Goal: Information Seeking & Learning: Find specific fact

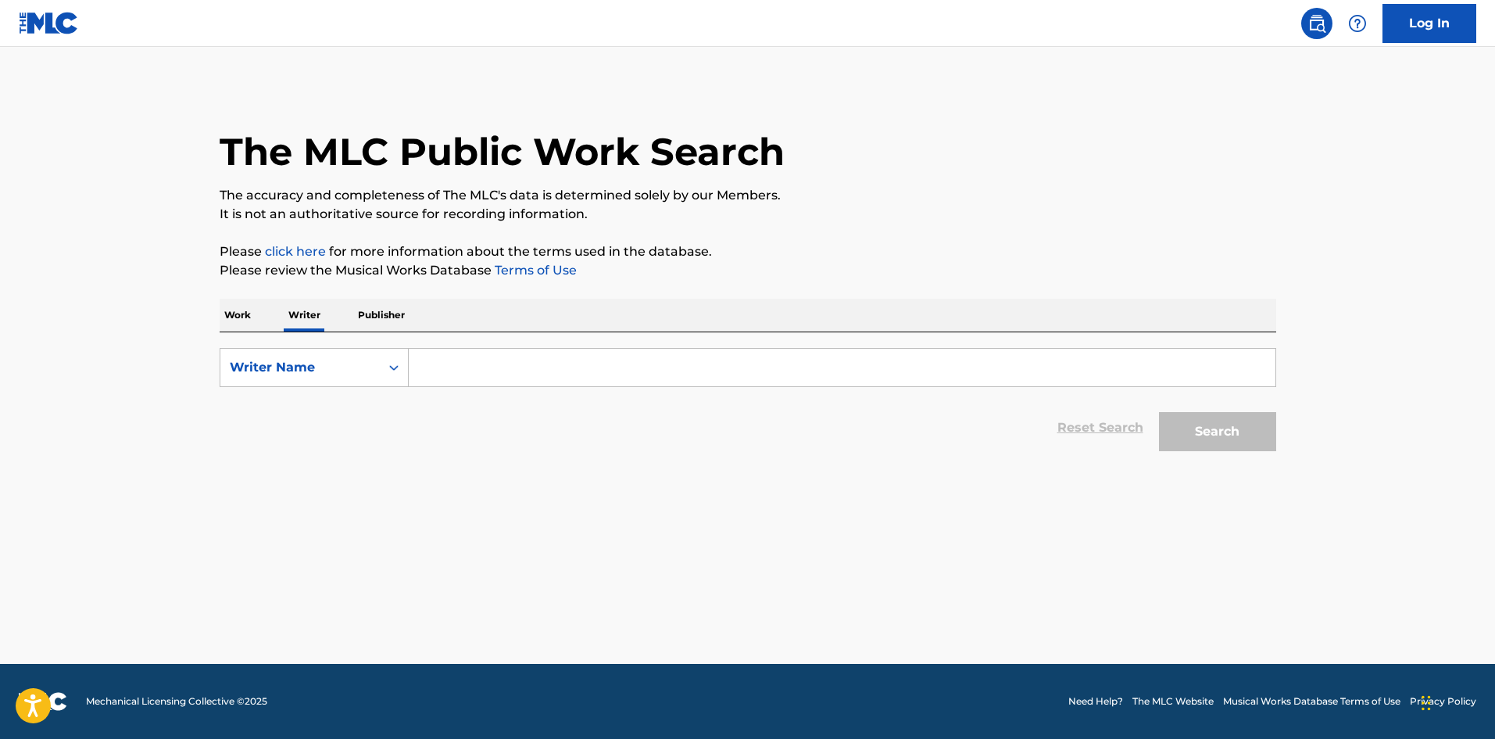
click at [468, 364] on input "Search Form" at bounding box center [842, 368] width 867 height 38
type input "love theme"
click at [241, 317] on p "Work" at bounding box center [238, 315] width 36 height 33
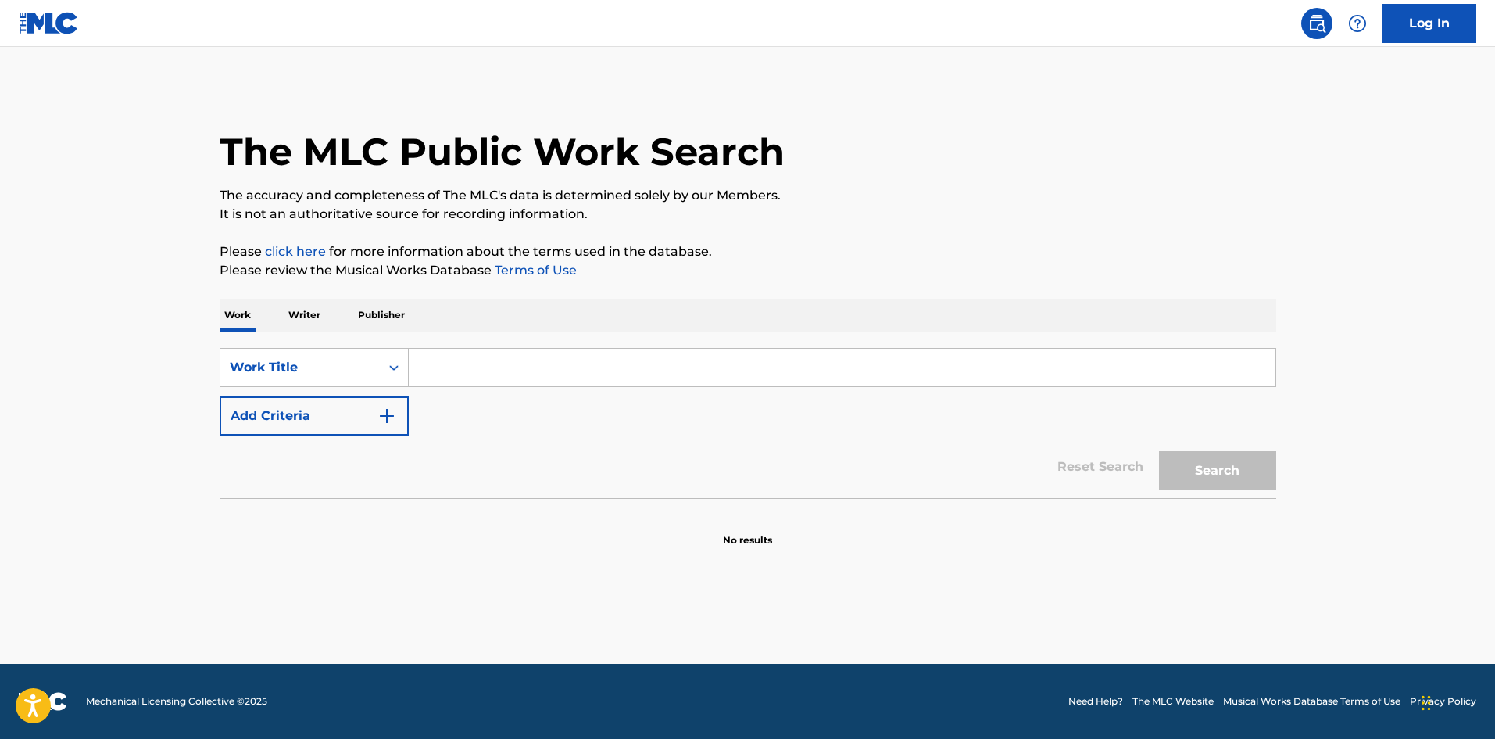
click at [479, 384] on input "Search Form" at bounding box center [842, 368] width 867 height 38
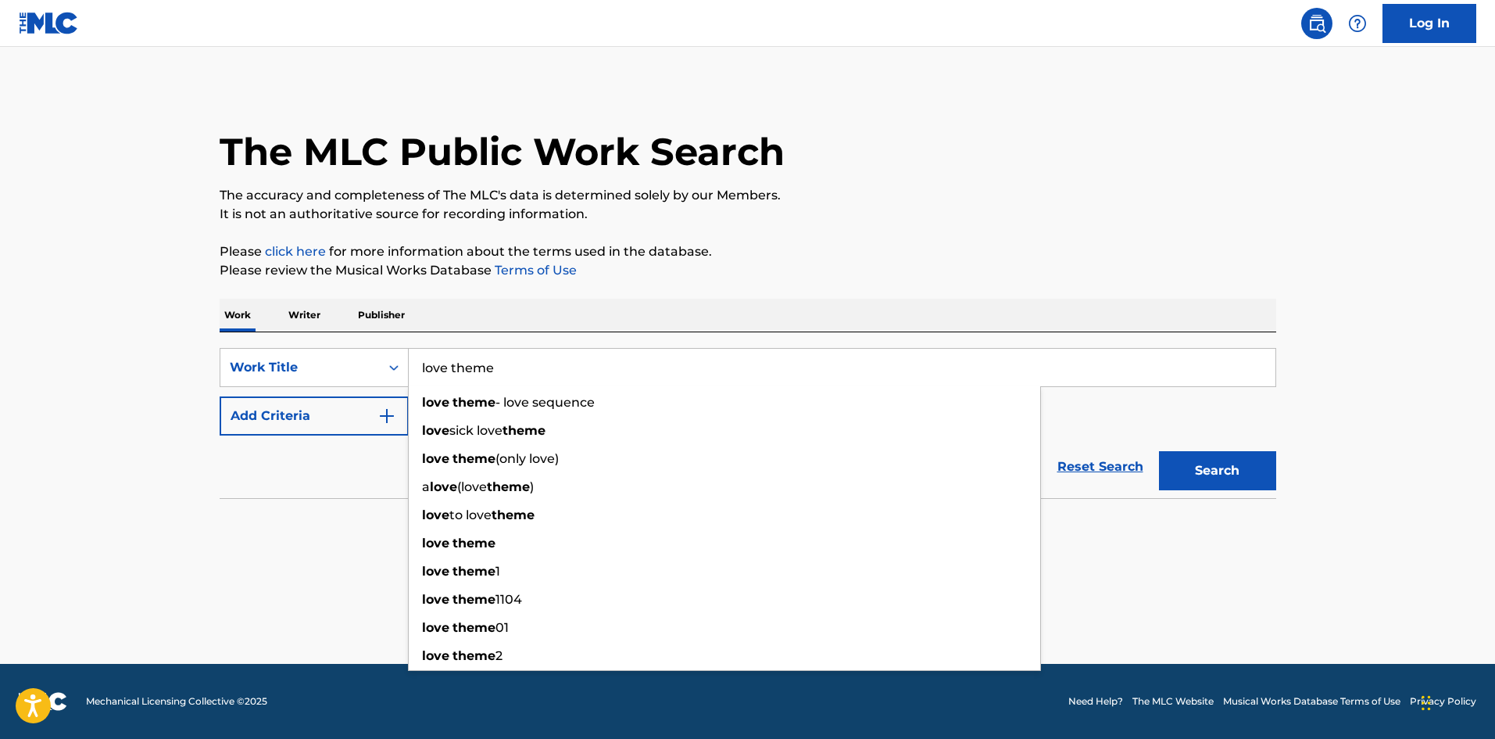
type input "love theme"
click at [374, 425] on button "Add Criteria" at bounding box center [314, 415] width 189 height 39
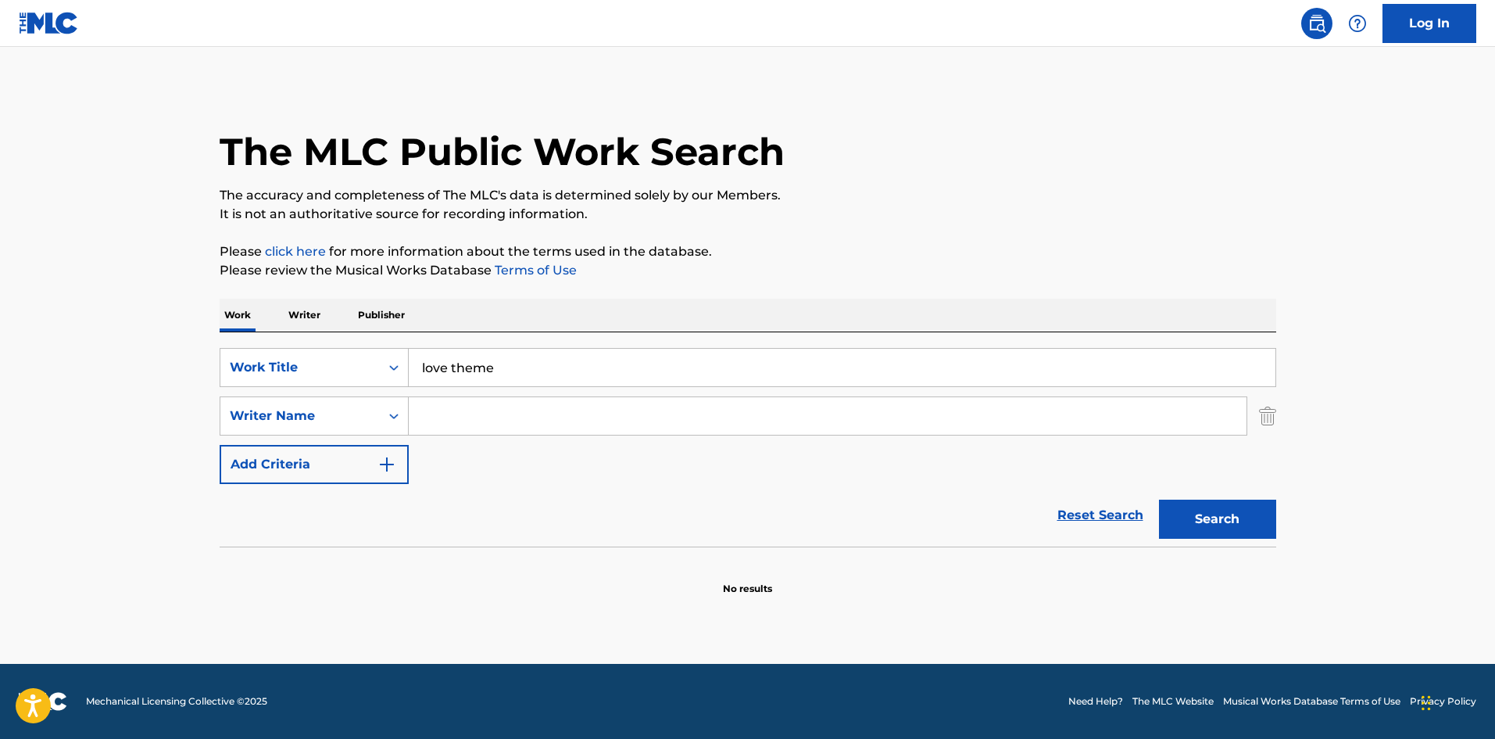
drag, startPoint x: 444, startPoint y: 408, endPoint x: 457, endPoint y: 412, distance: 13.1
click at [445, 408] on input "Search Form" at bounding box center [828, 416] width 838 height 38
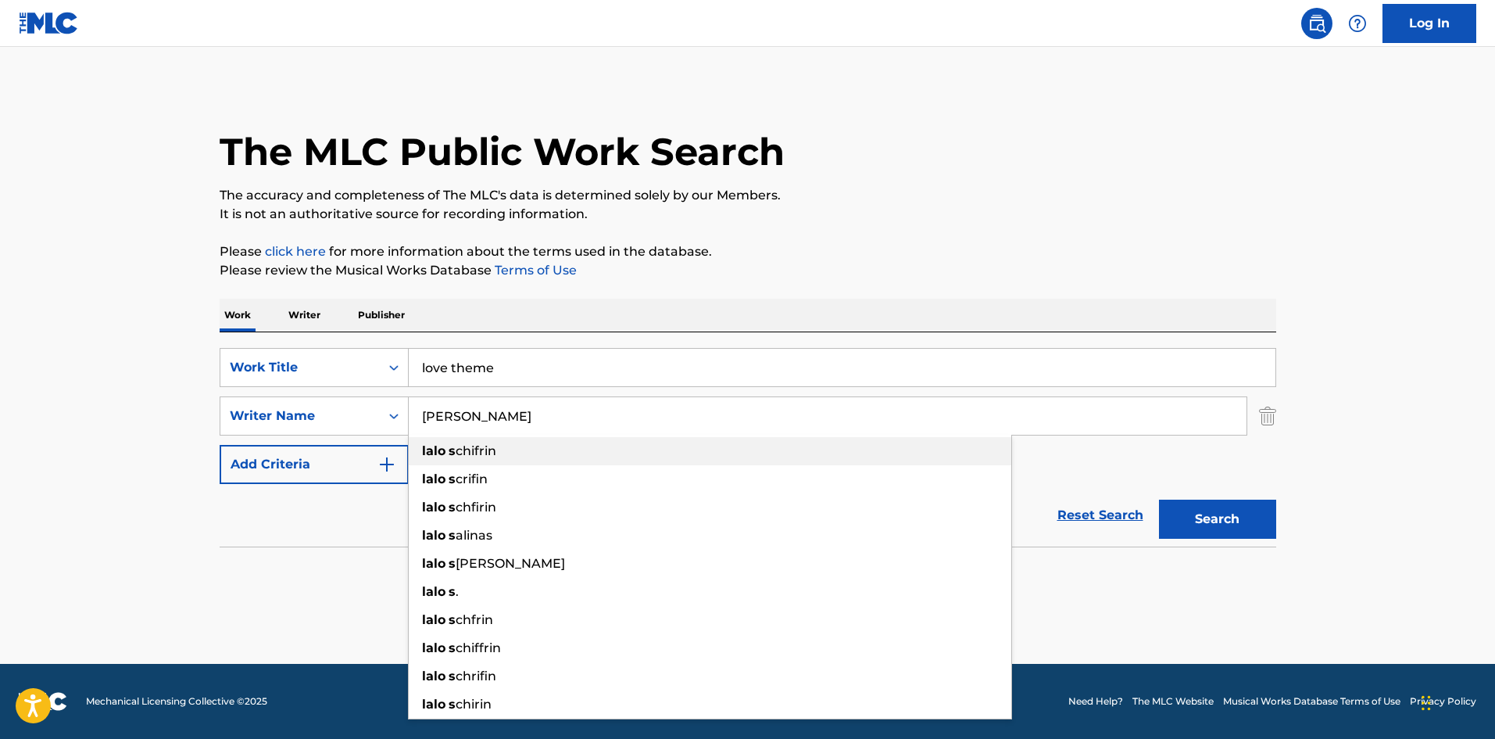
click at [480, 452] on span "chifrin" at bounding box center [476, 450] width 41 height 15
type input "[PERSON_NAME]"
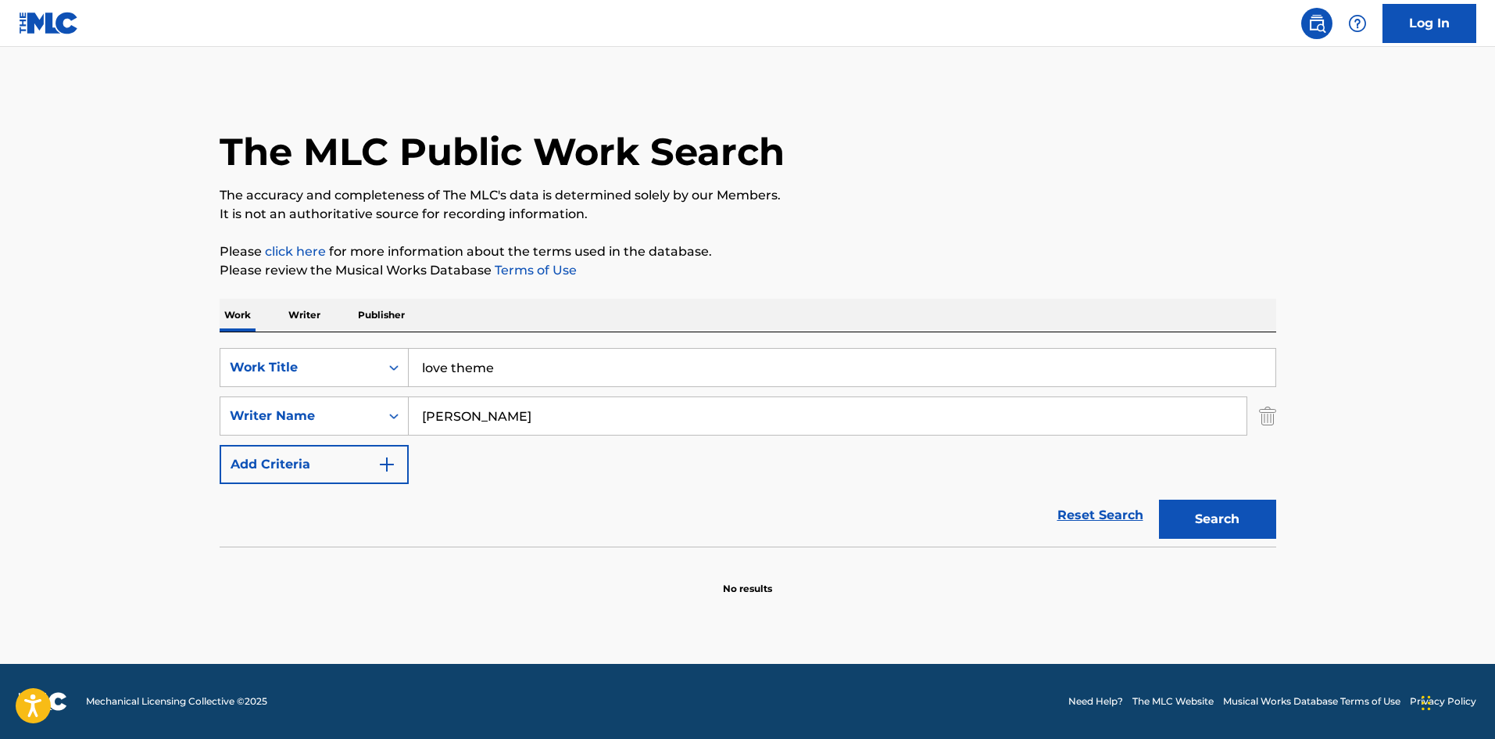
click at [1222, 515] on button "Search" at bounding box center [1217, 519] width 117 height 39
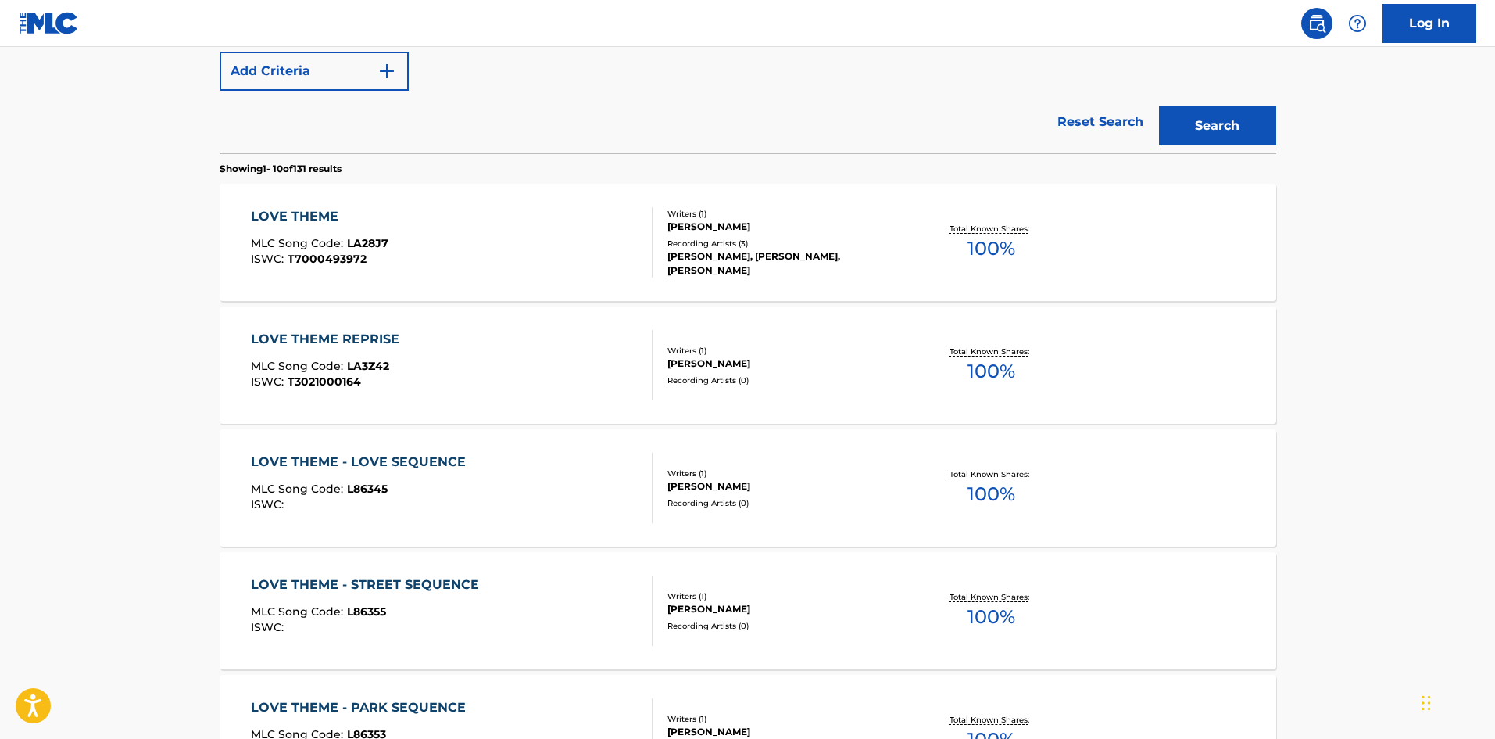
scroll to position [469, 0]
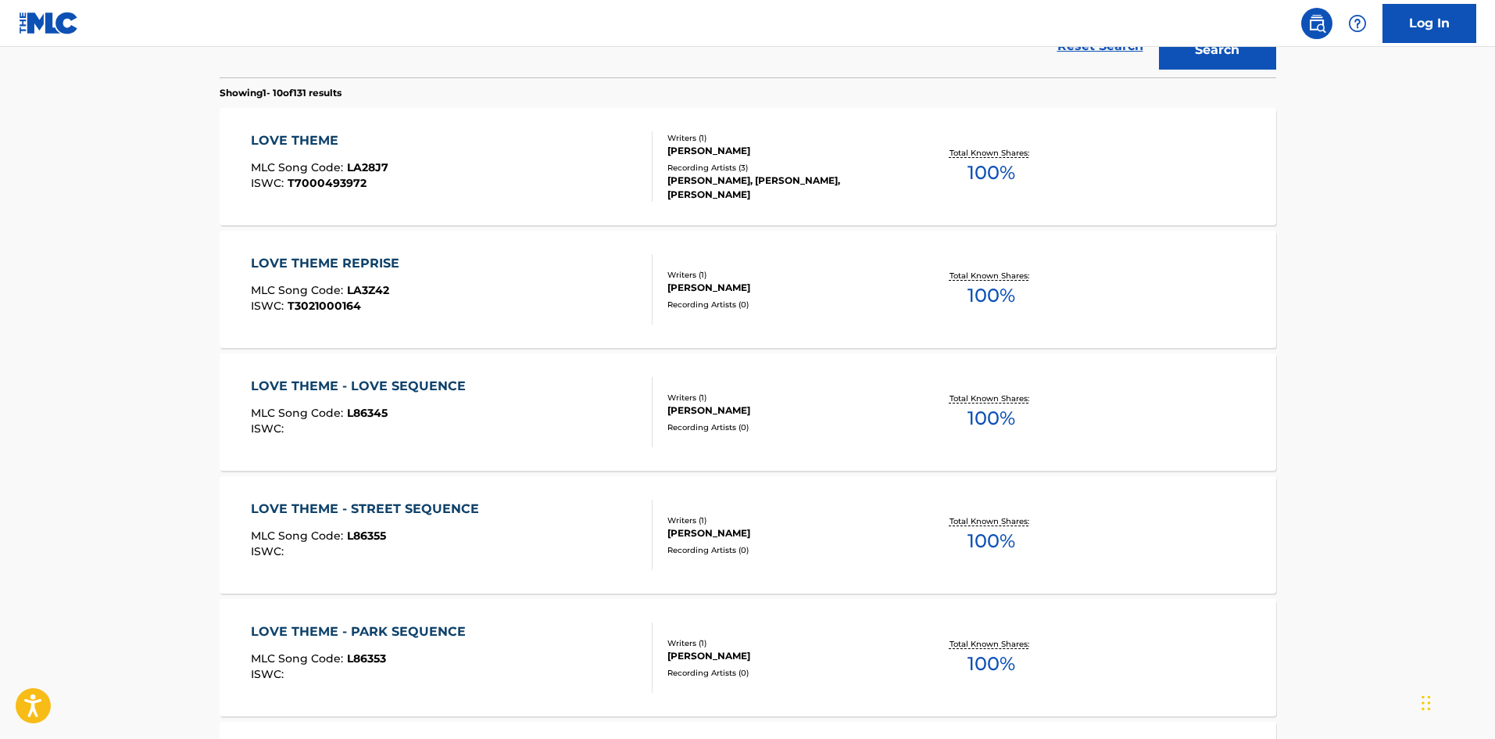
click at [603, 147] on div "LOVE THEME MLC Song Code : LA28J7 ISWC : T7000493972" at bounding box center [452, 166] width 402 height 70
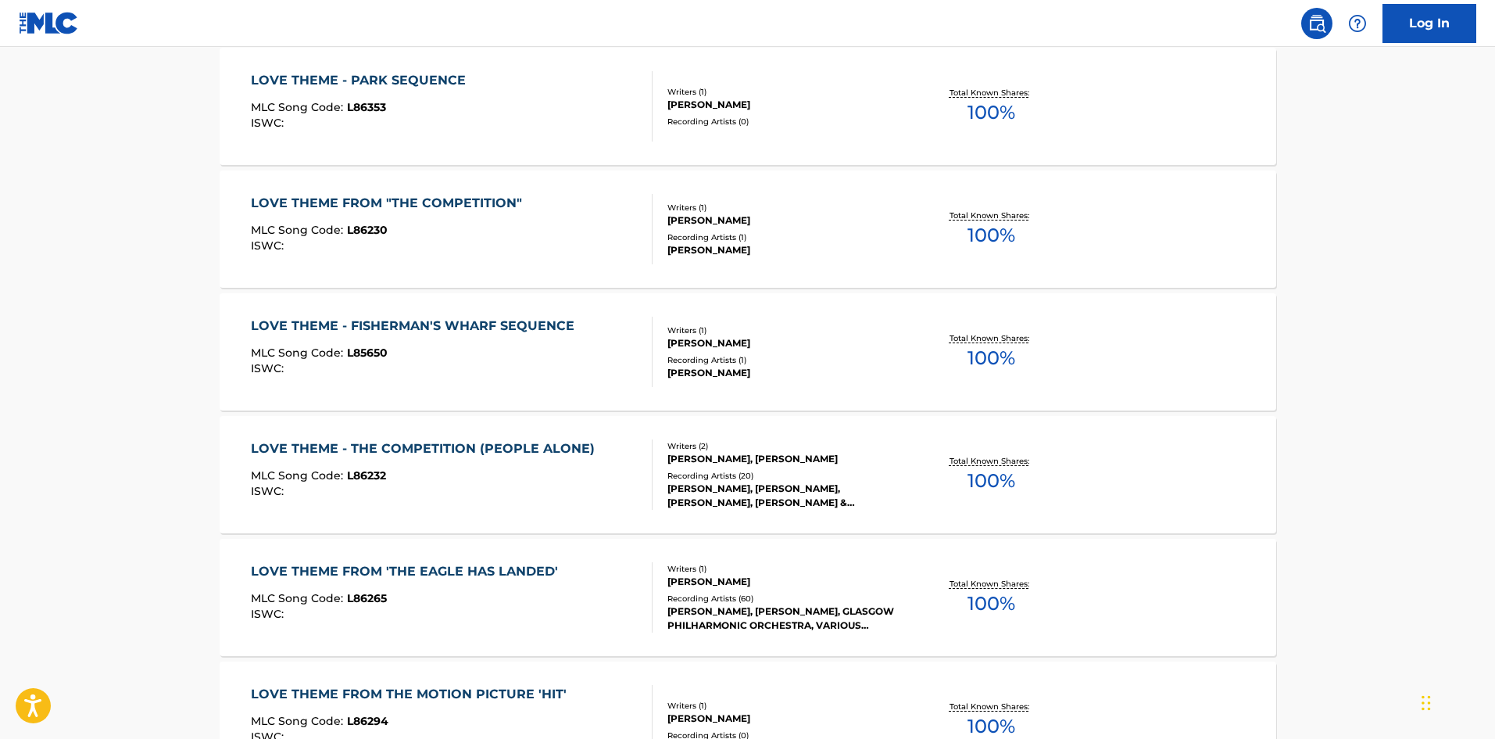
scroll to position [1184, 0]
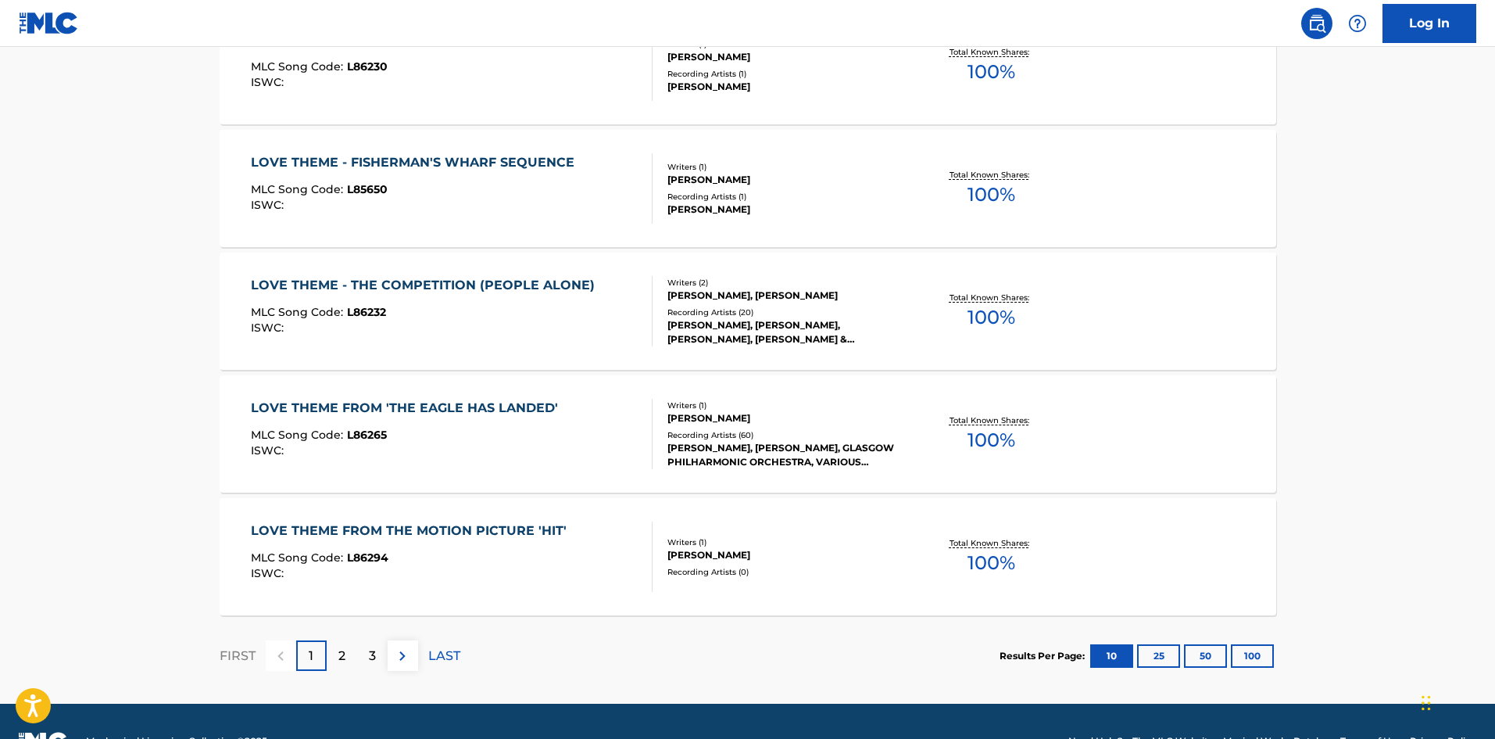
click at [544, 321] on div "MLC Song Code : L86232" at bounding box center [427, 314] width 352 height 16
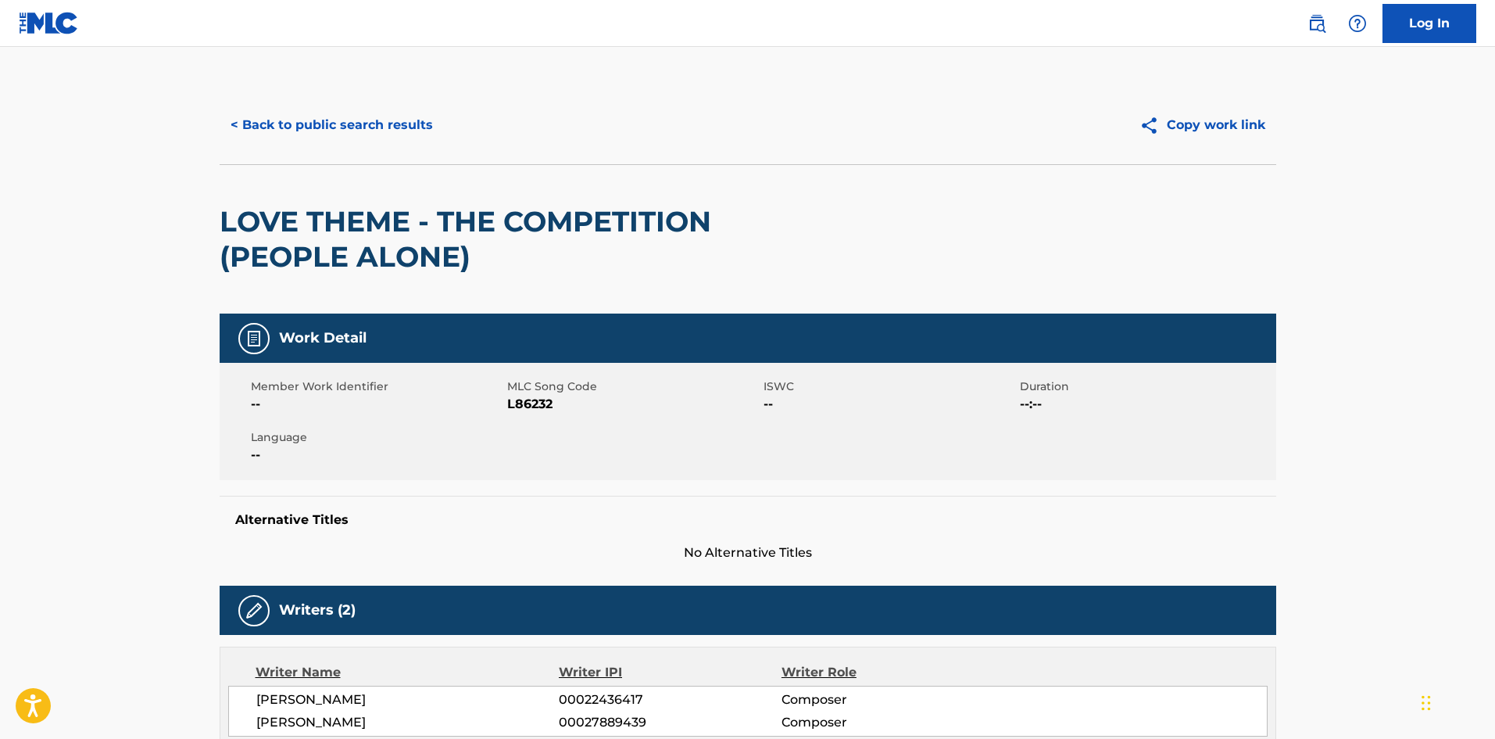
click at [365, 114] on button "< Back to public search results" at bounding box center [332, 125] width 224 height 39
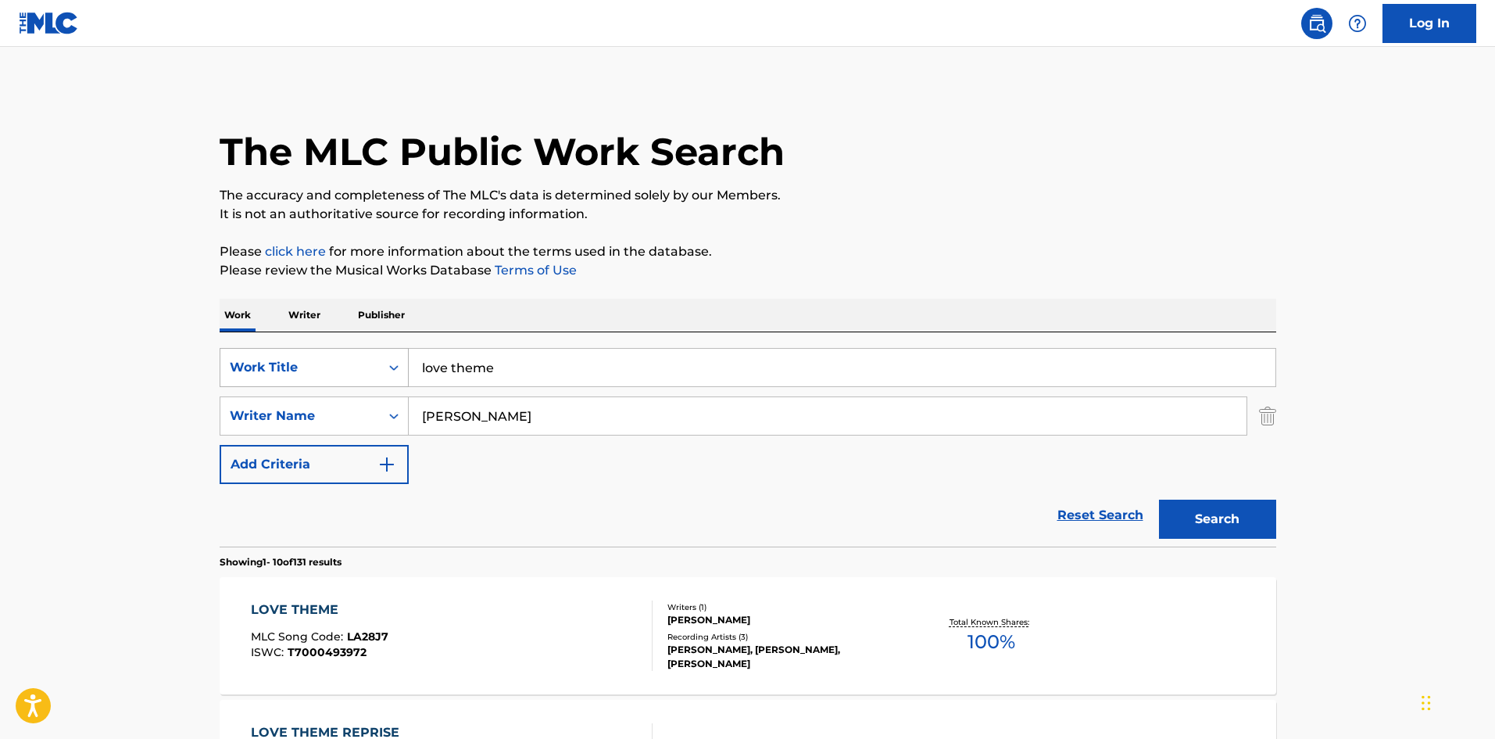
drag, startPoint x: 546, startPoint y: 377, endPoint x: 299, endPoint y: 373, distance: 246.3
click at [299, 378] on div "SearchWithCriteria423a5c7e-c0b5-41e9-a5e5-cbba5180abbd Work Title love theme" at bounding box center [748, 367] width 1057 height 39
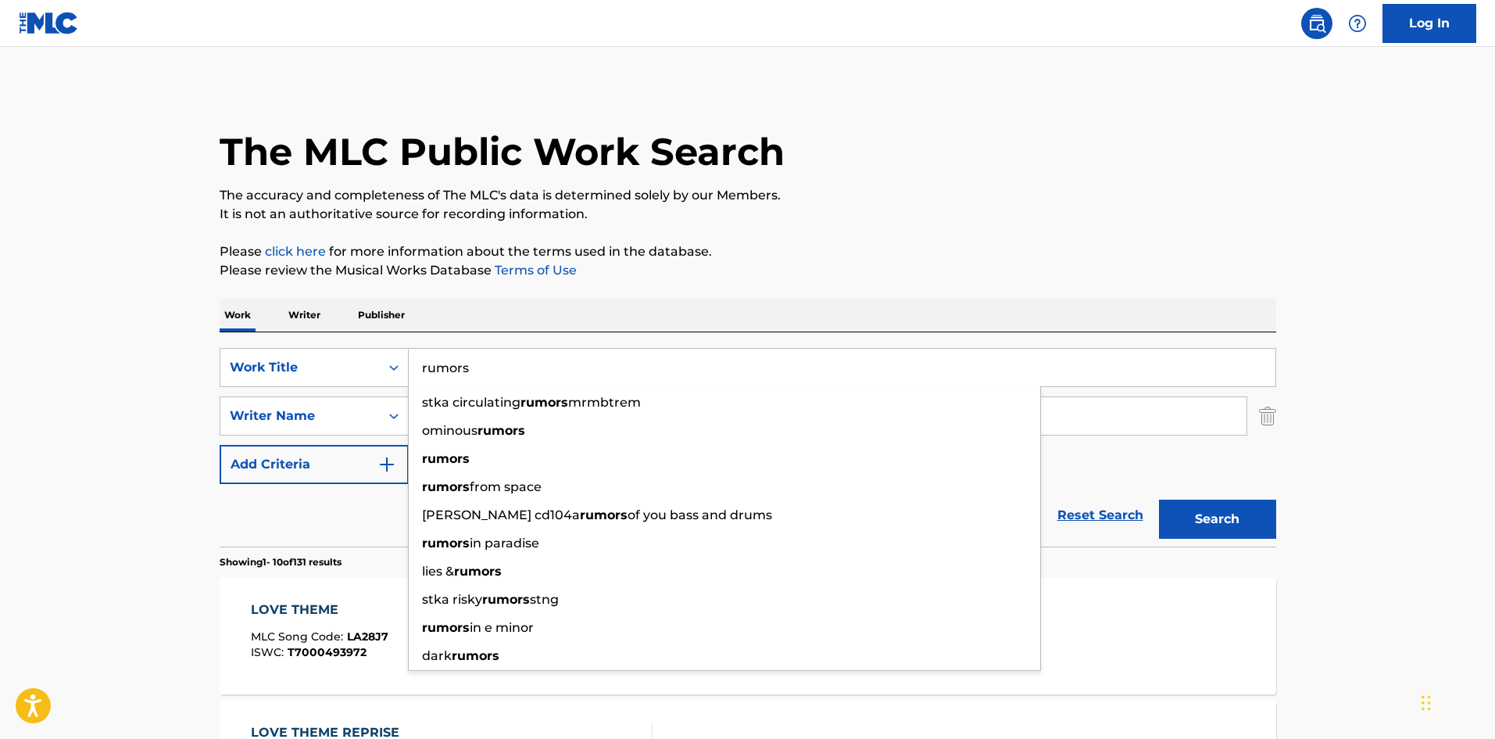
type input "rumors"
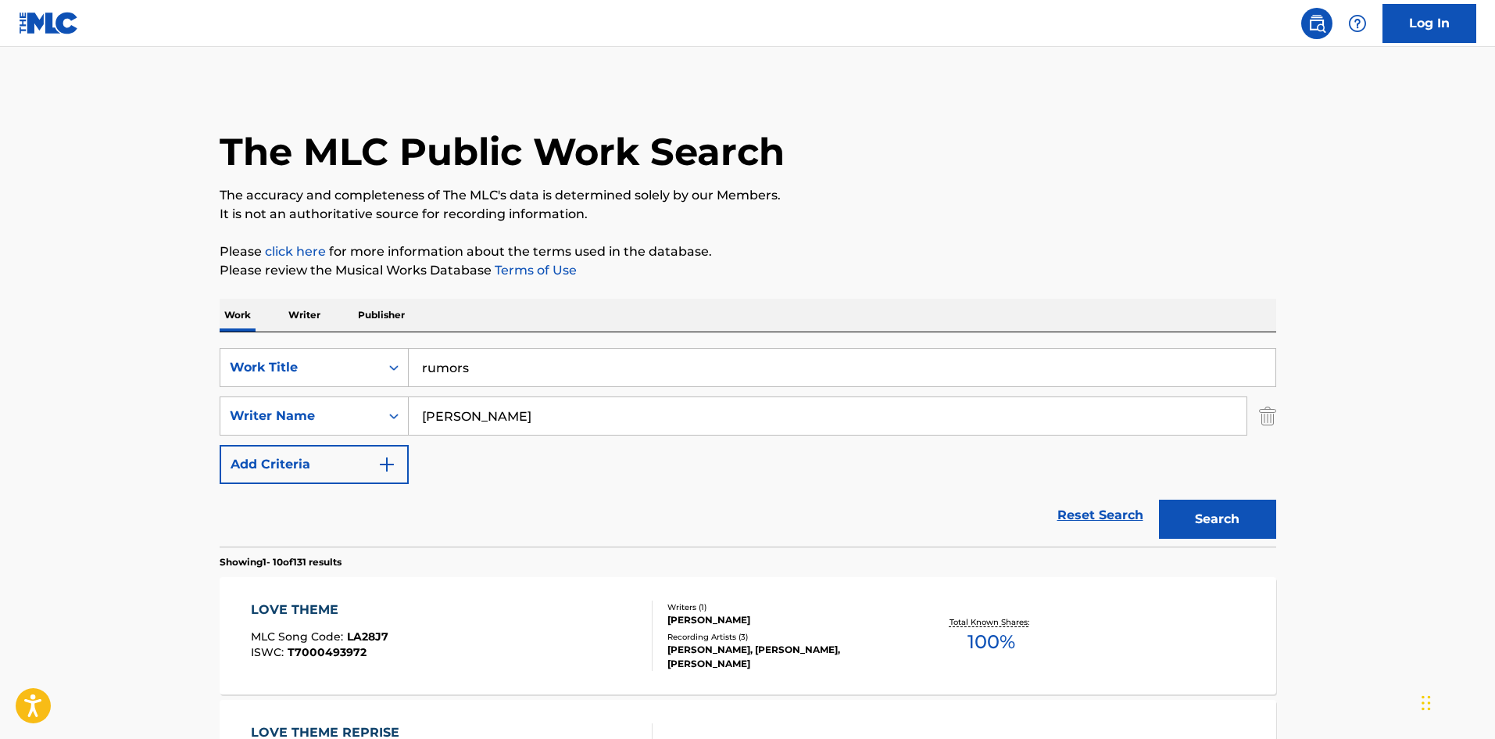
drag, startPoint x: 543, startPoint y: 423, endPoint x: 284, endPoint y: 380, distance: 263.1
click at [312, 403] on div "SearchWithCriteria652661c2-79b3-49af-8ded-5b29694380c2 Writer Name [PERSON_NAME]" at bounding box center [748, 415] width 1057 height 39
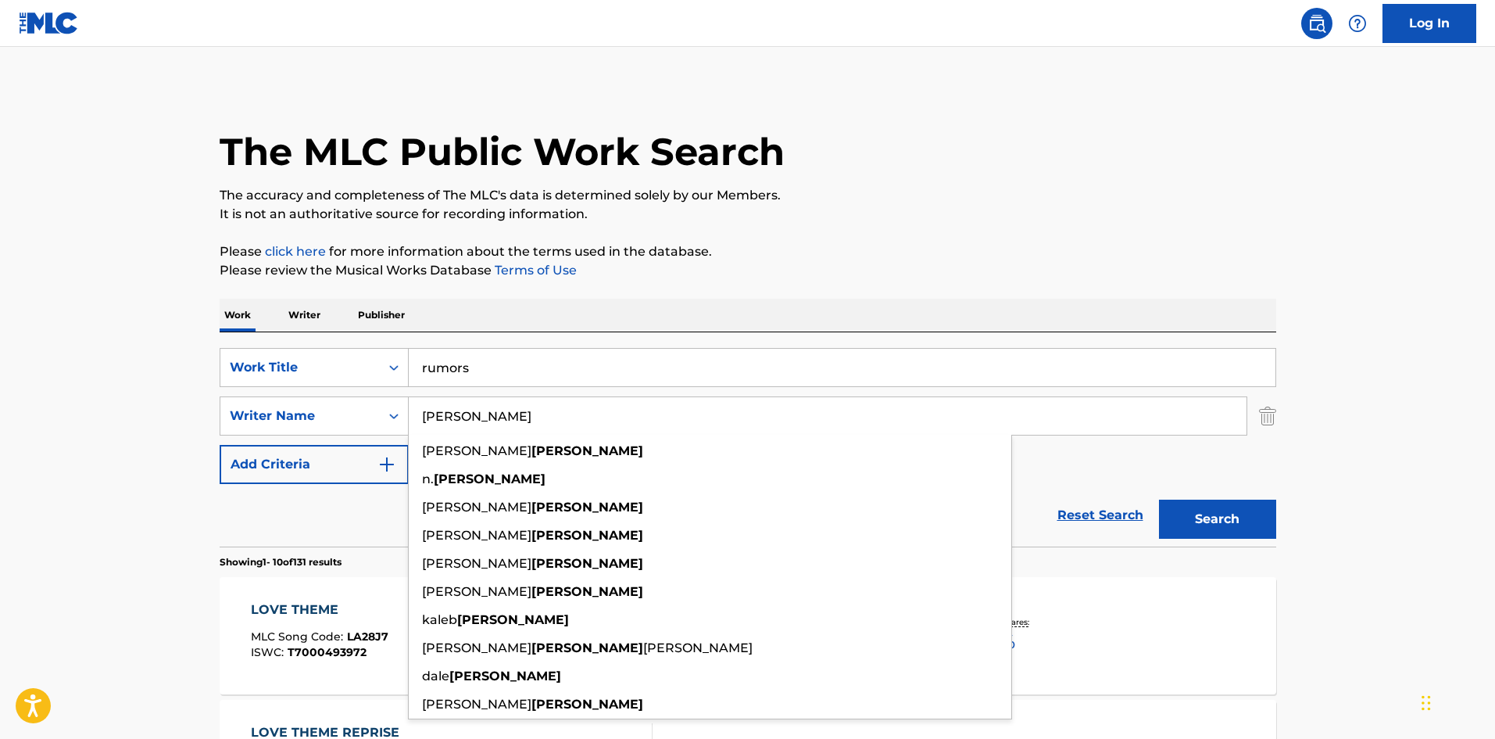
click at [424, 413] on input "[PERSON_NAME]" at bounding box center [828, 416] width 838 height 38
click at [423, 411] on input "[PERSON_NAME]" at bounding box center [828, 416] width 838 height 38
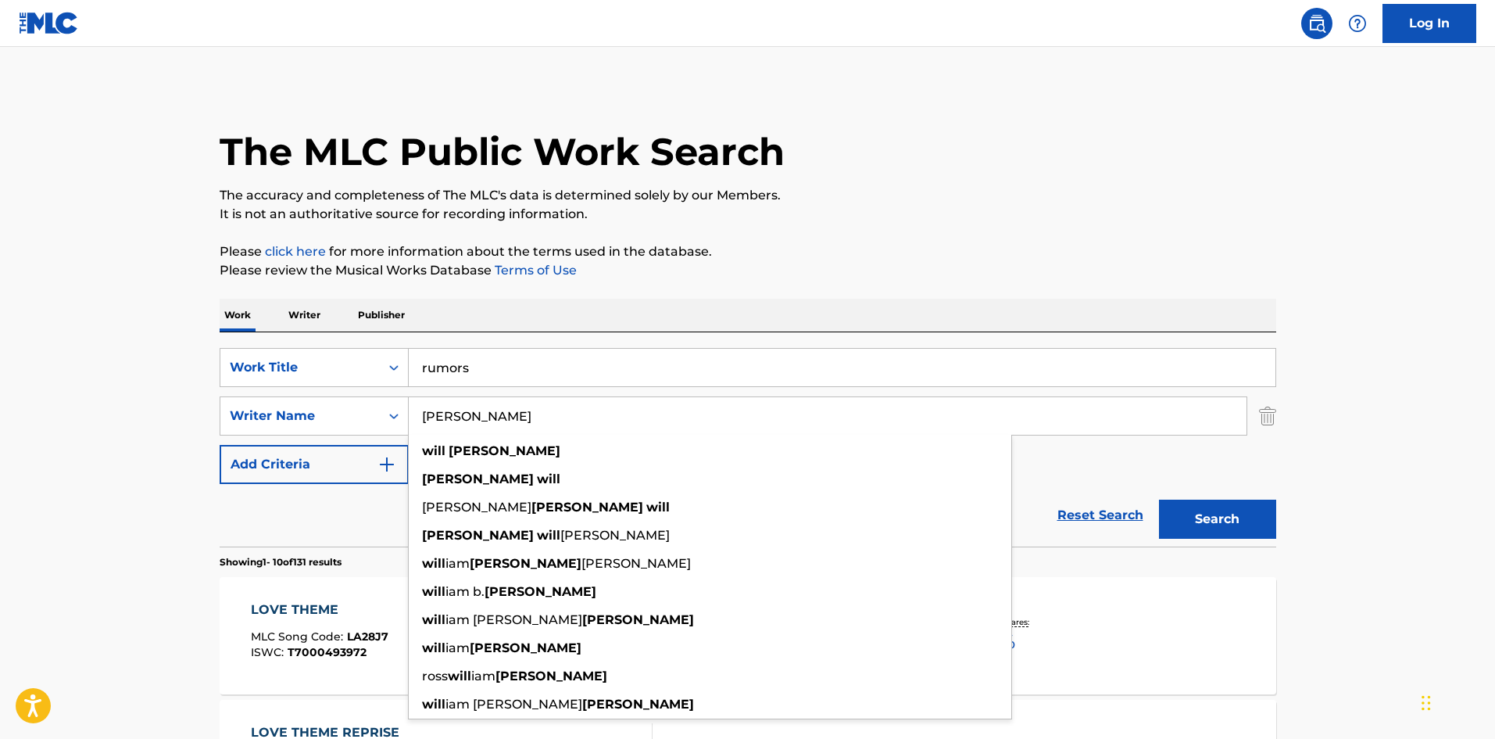
click at [1159, 500] on button "Search" at bounding box center [1217, 519] width 117 height 39
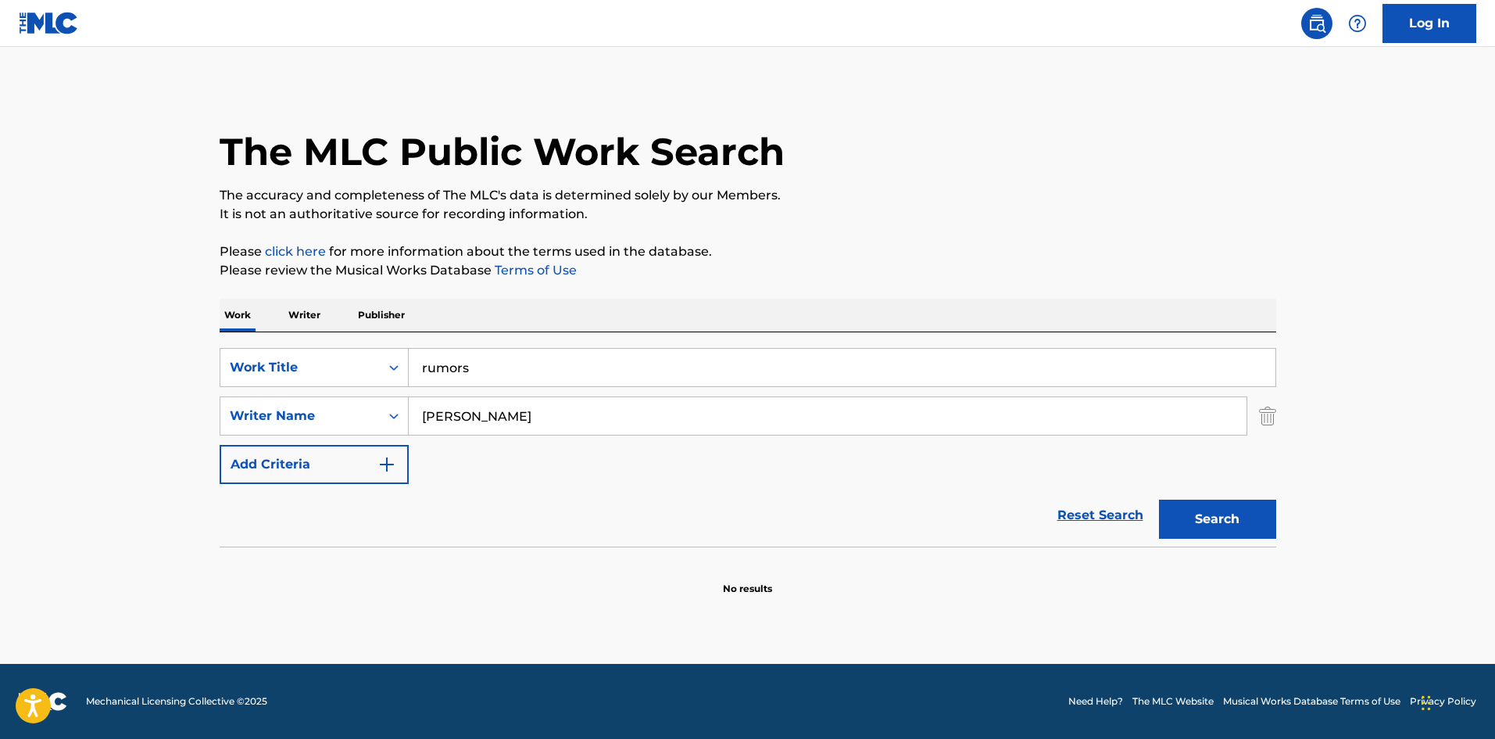
click at [586, 422] on input "[PERSON_NAME]" at bounding box center [828, 416] width 838 height 38
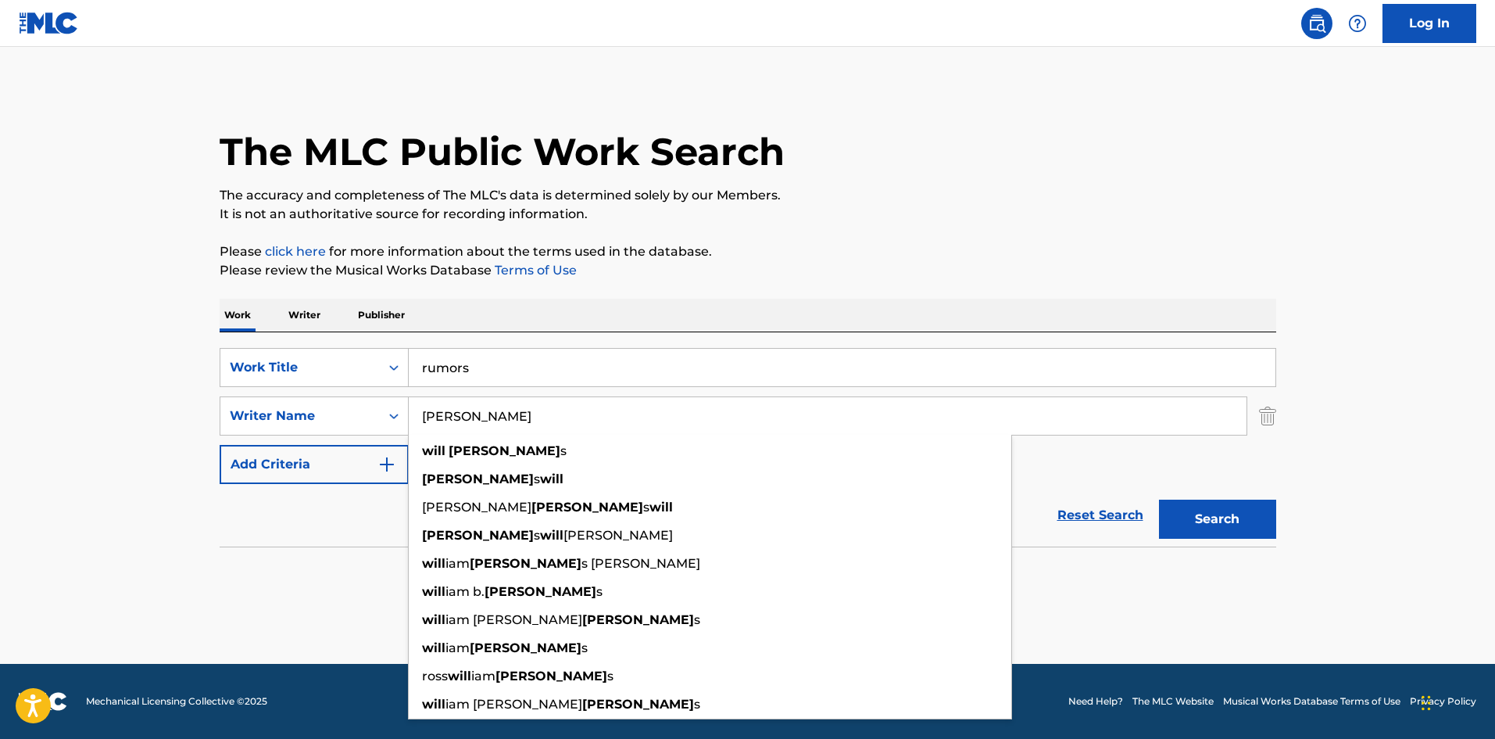
click at [1159, 500] on button "Search" at bounding box center [1217, 519] width 117 height 39
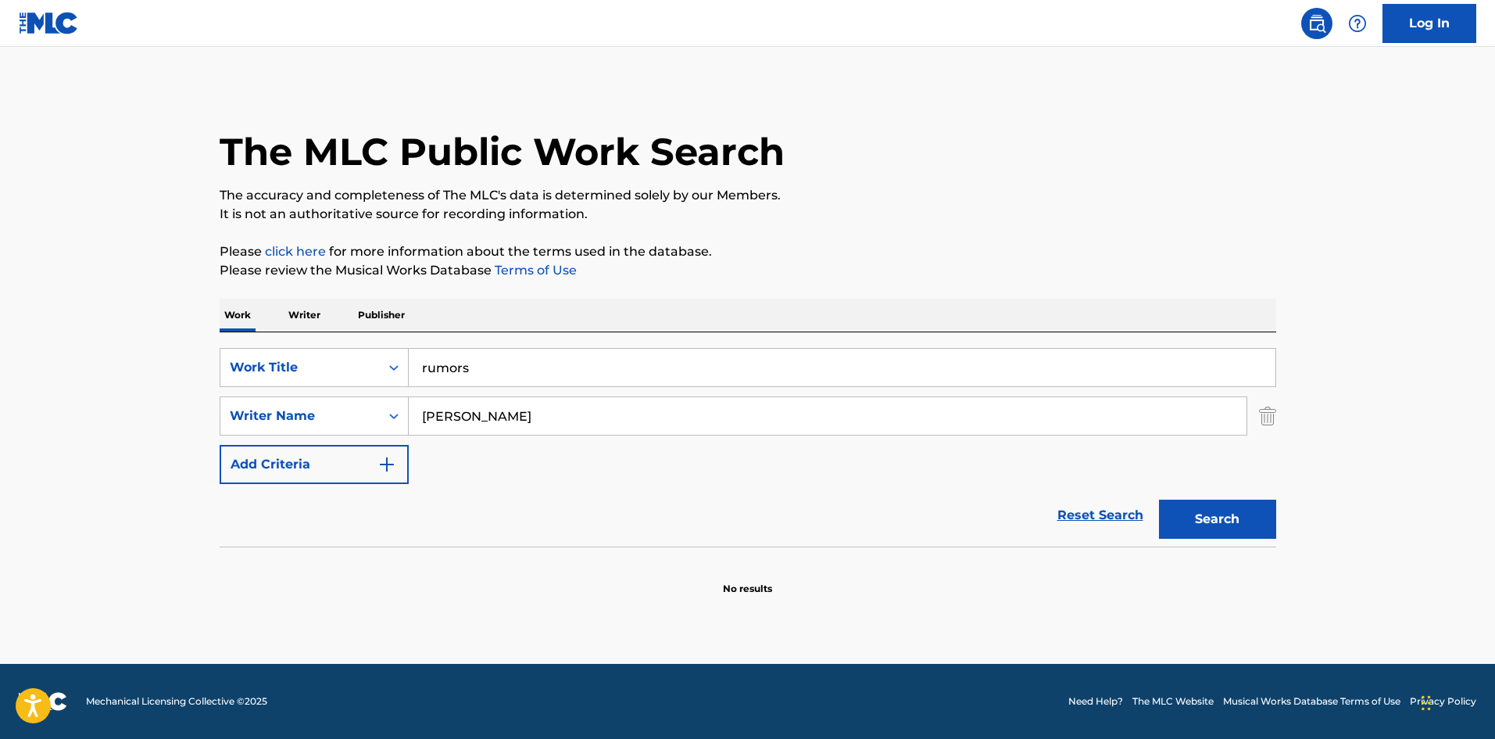
click at [1177, 514] on button "Search" at bounding box center [1217, 519] width 117 height 39
click at [596, 421] on input "[PERSON_NAME]" at bounding box center [828, 416] width 838 height 38
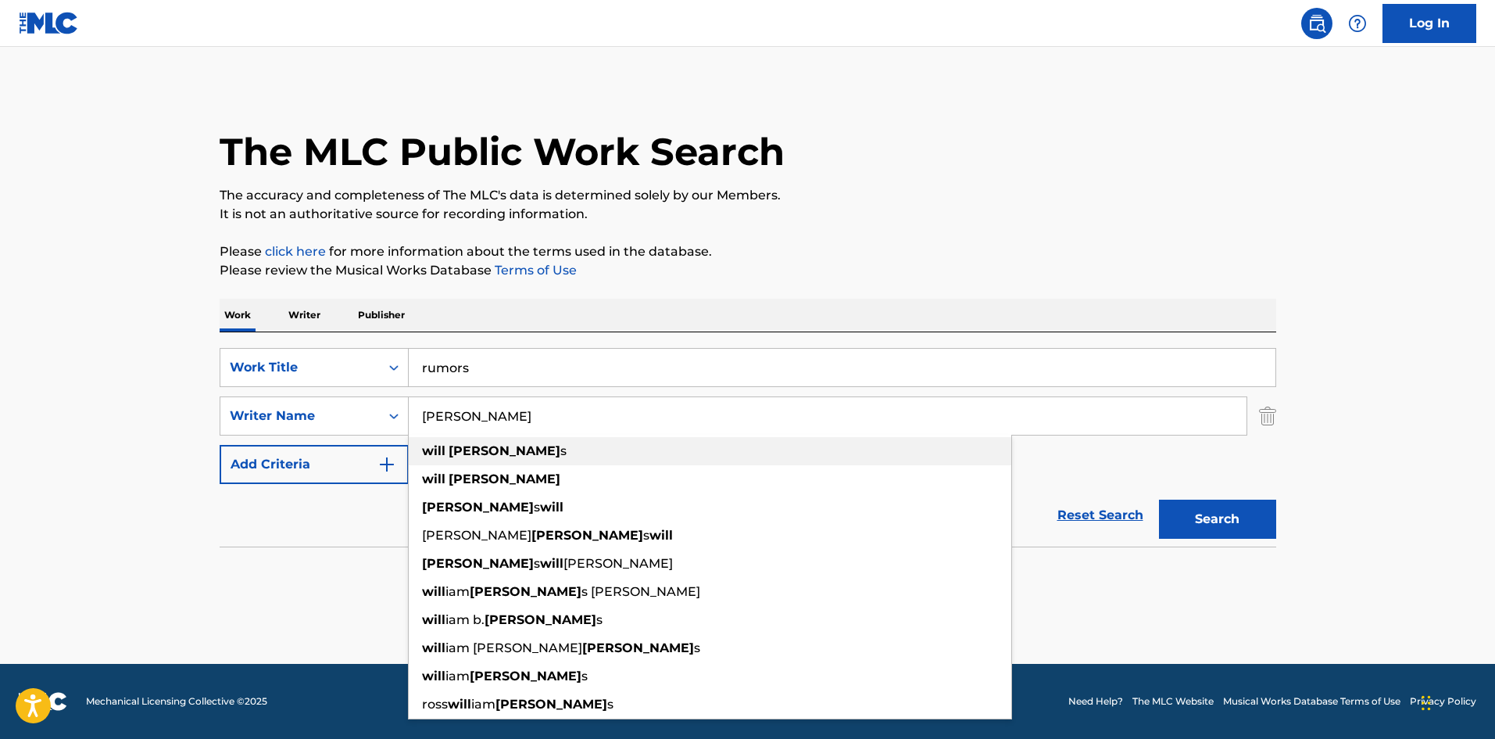
click at [561, 448] on span "s" at bounding box center [564, 450] width 6 height 15
type input "[PERSON_NAME]"
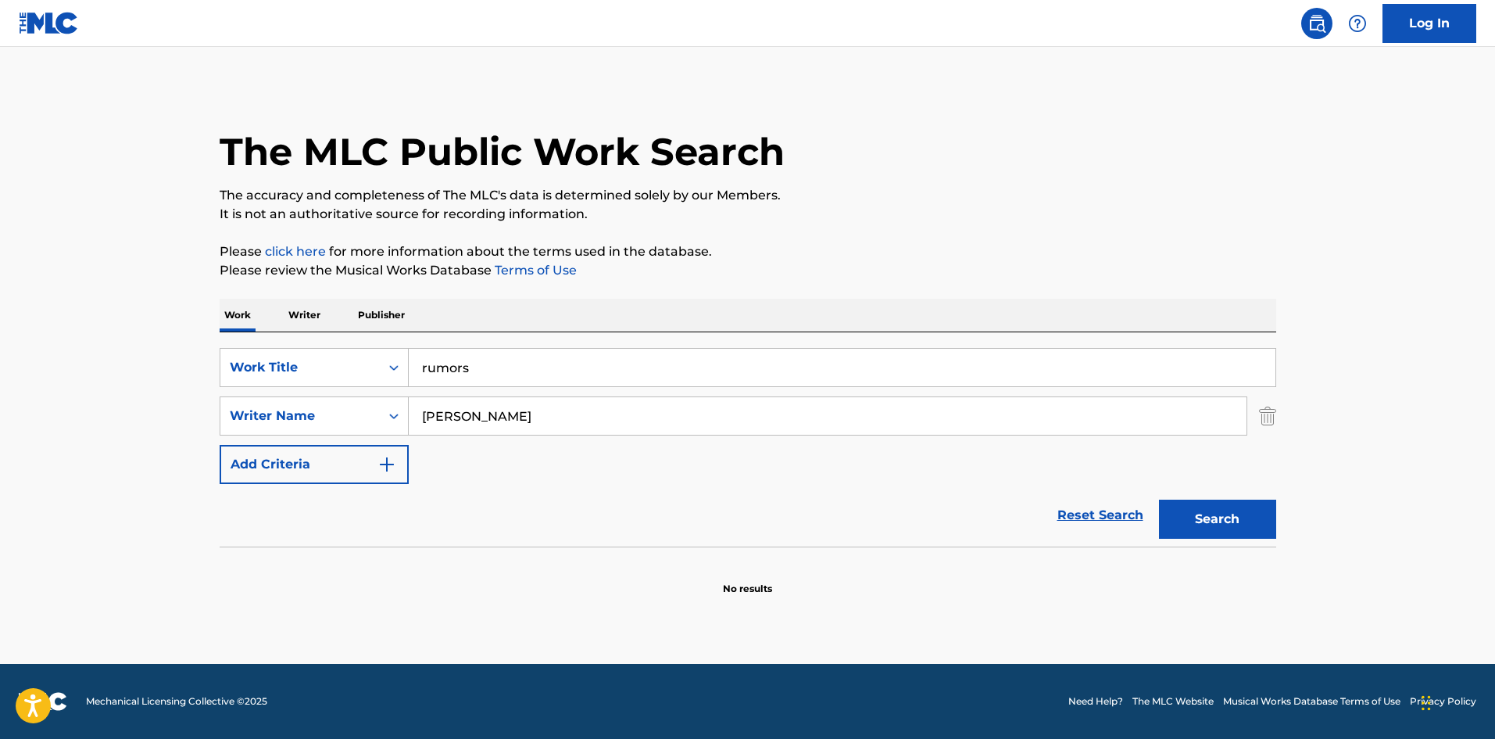
click at [1271, 523] on button "Search" at bounding box center [1217, 519] width 117 height 39
drag, startPoint x: 202, startPoint y: 353, endPoint x: 181, endPoint y: 349, distance: 21.3
click at [181, 349] on main "The MLC Public Work Search The accuracy and completeness of The MLC's data is d…" at bounding box center [747, 355] width 1495 height 617
drag, startPoint x: 489, startPoint y: 381, endPoint x: 329, endPoint y: 347, distance: 163.1
click at [331, 349] on div "SearchWithCriteria423a5c7e-c0b5-41e9-a5e5-cbba5180abbd Work Title rumors" at bounding box center [748, 367] width 1057 height 39
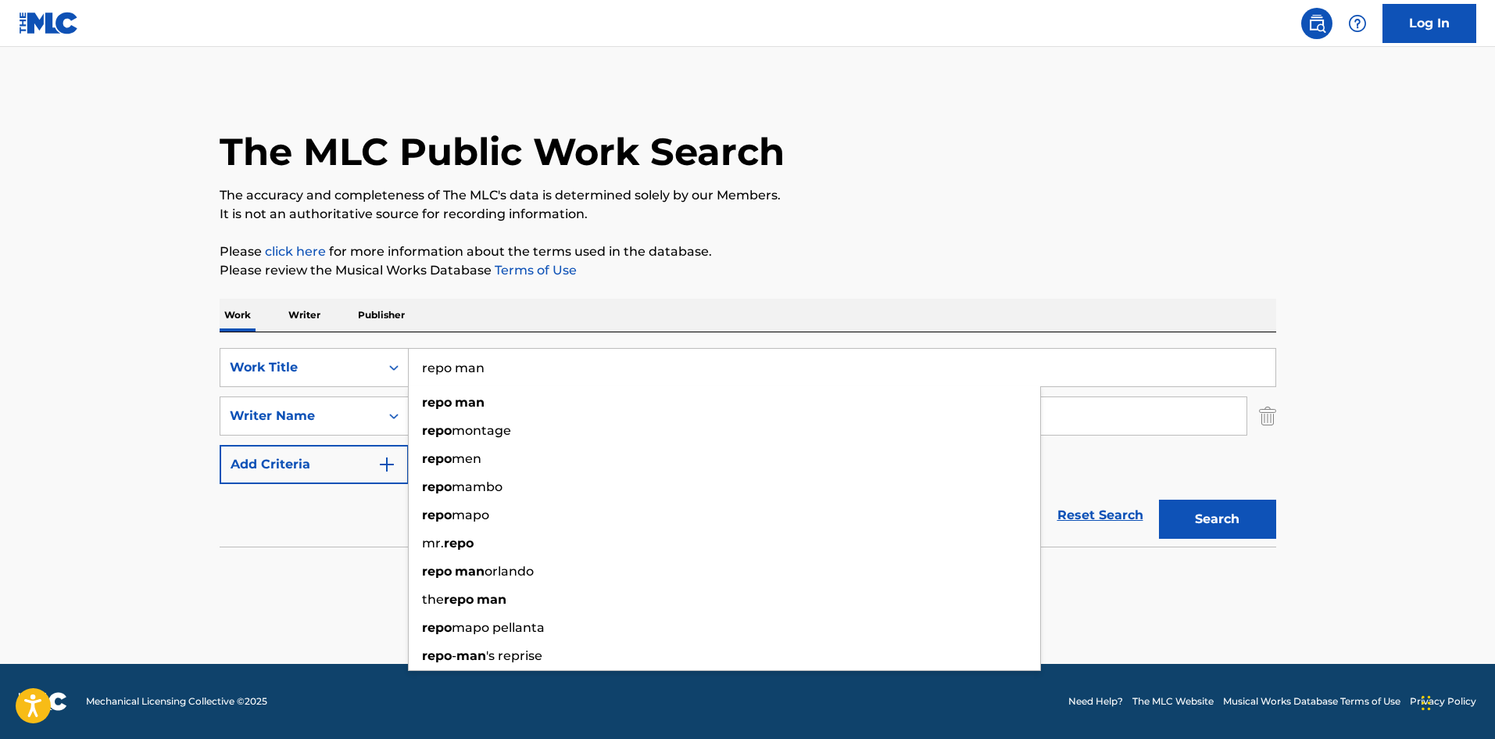
type input "repo man"
click at [1159, 500] on button "Search" at bounding box center [1217, 519] width 117 height 39
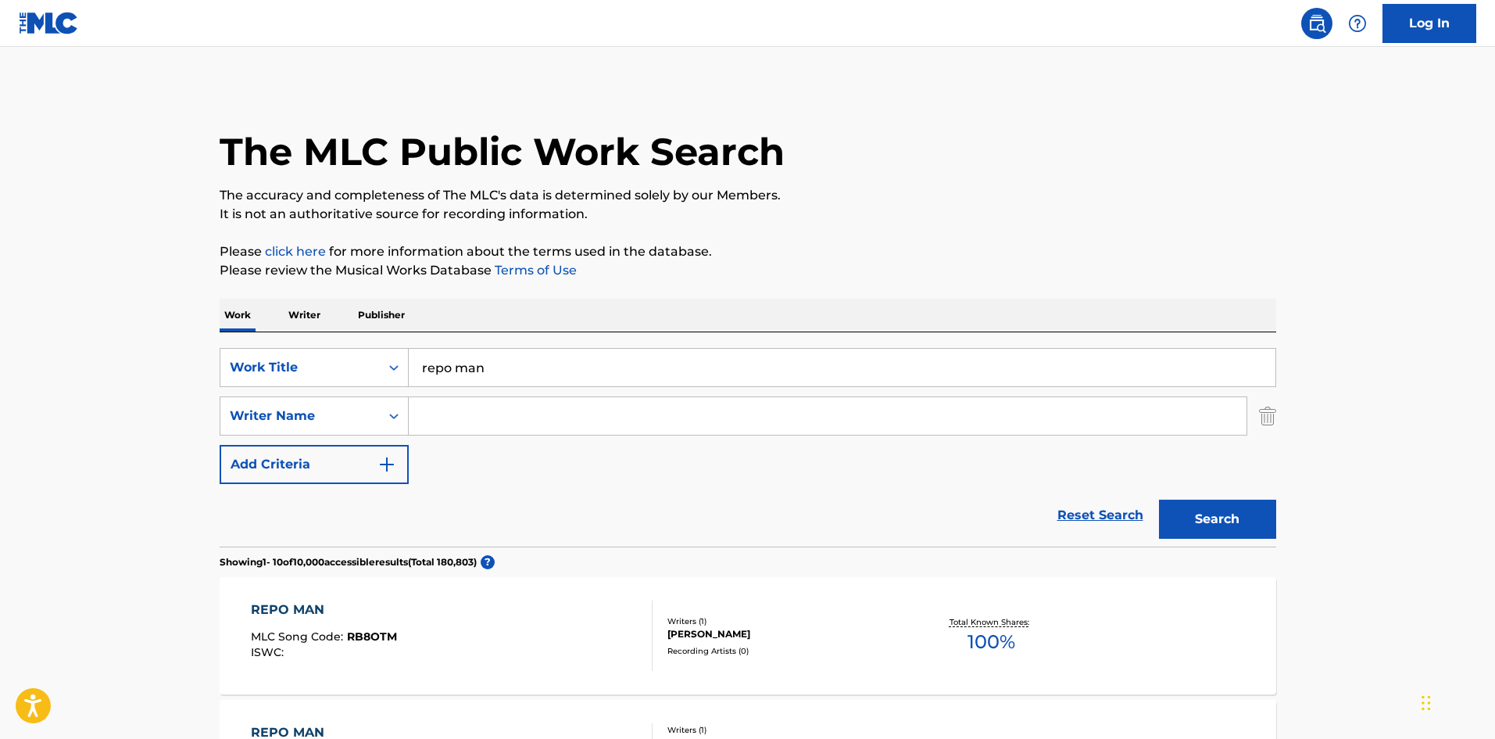
click at [489, 416] on input "Search Form" at bounding box center [828, 416] width 838 height 38
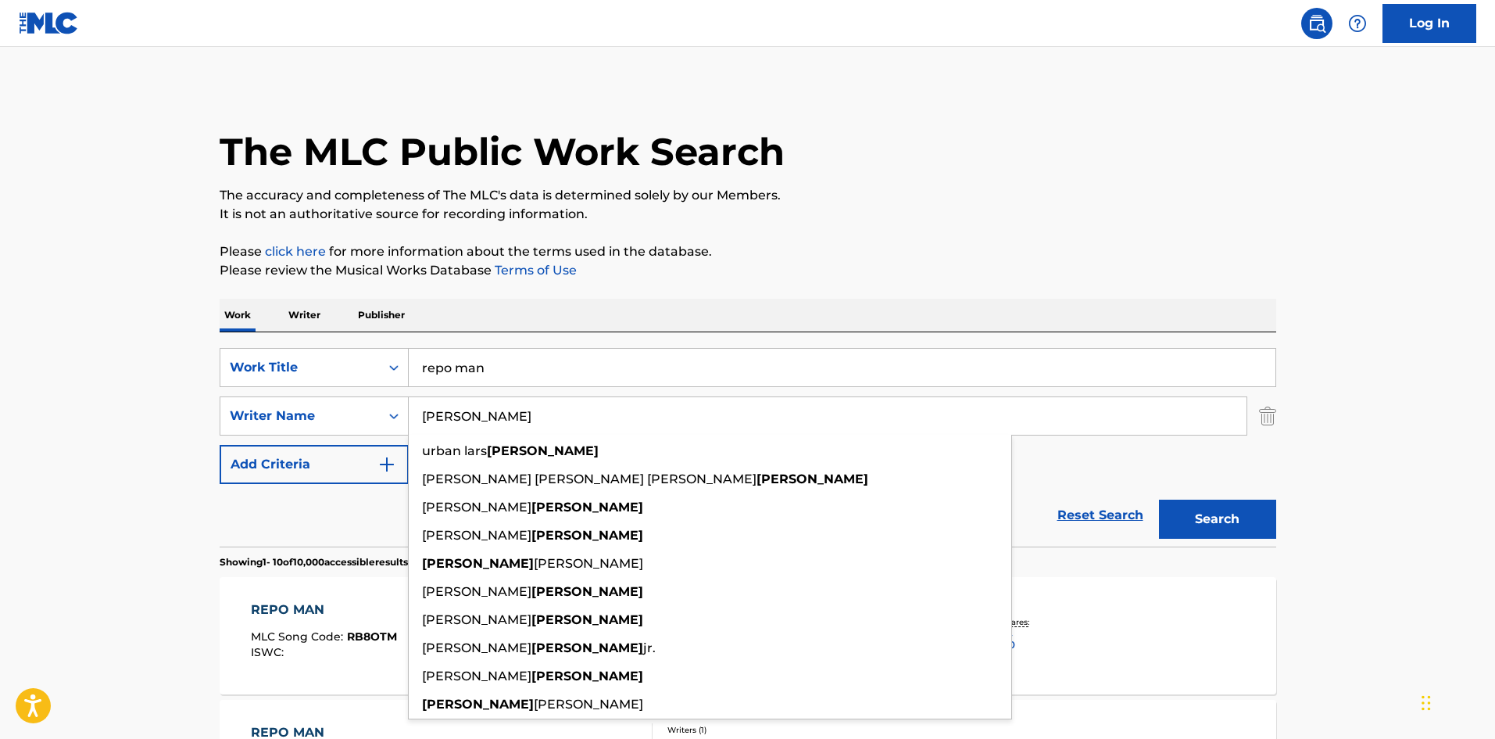
type input "[PERSON_NAME]"
click at [1159, 500] on button "Search" at bounding box center [1217, 519] width 117 height 39
